Goal: Check status: Check status

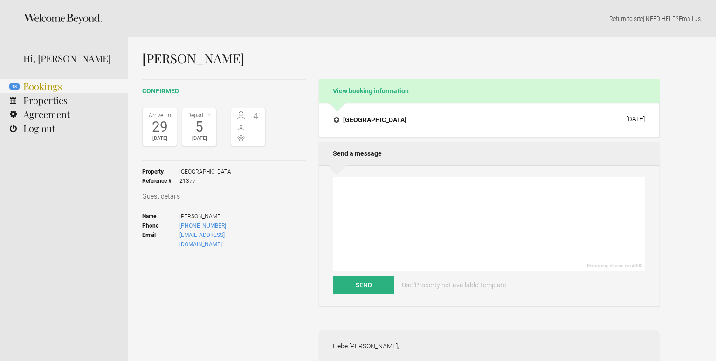
click at [34, 90] on link "18 Bookings" at bounding box center [64, 86] width 128 height 14
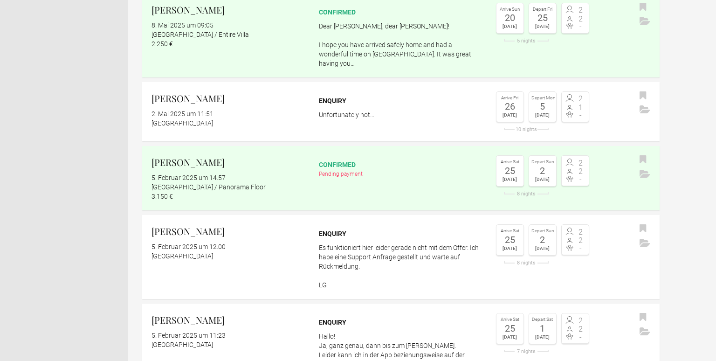
scroll to position [567, 0]
click at [199, 155] on h2 "[PERSON_NAME]" at bounding box center [228, 162] width 155 height 14
click at [204, 157] on h2 "[PERSON_NAME]" at bounding box center [228, 162] width 155 height 14
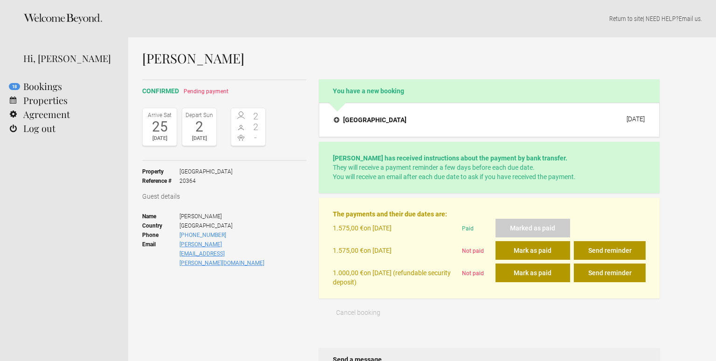
click at [238, 241] on link "sabrina.hartenbach@icloud.com" at bounding box center [221, 253] width 85 height 25
click at [334, 121] on h4 "[GEOGRAPHIC_DATA]" at bounding box center [370, 119] width 73 height 9
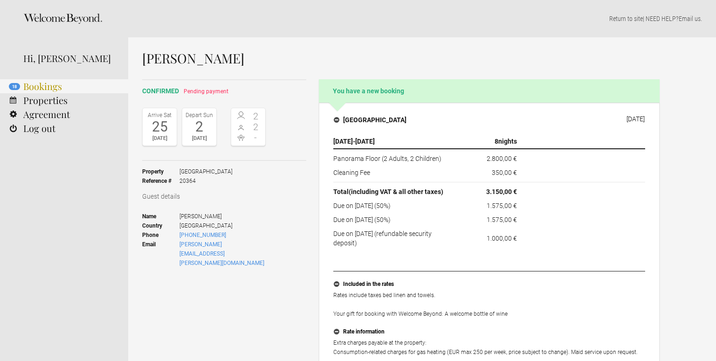
click at [63, 84] on link "18 Bookings" at bounding box center [64, 86] width 128 height 14
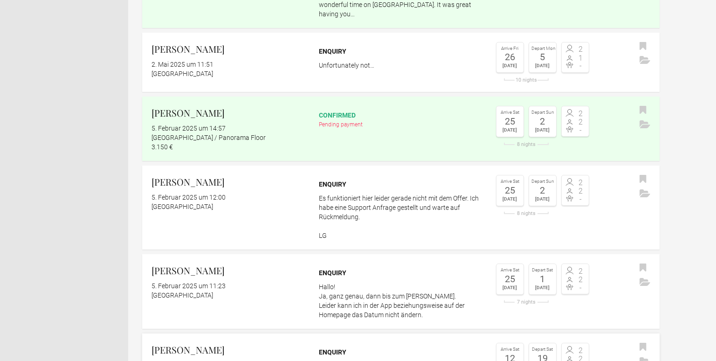
scroll to position [615, 0]
